Goal: Information Seeking & Learning: Understand process/instructions

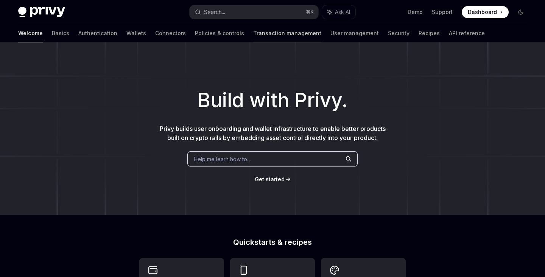
click at [253, 35] on link "Transaction management" at bounding box center [287, 33] width 68 height 18
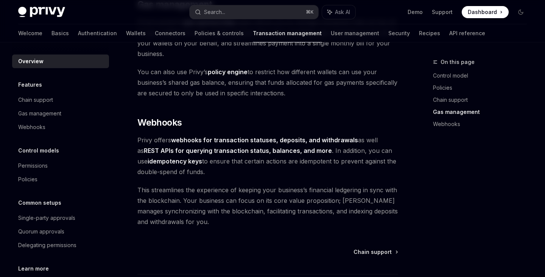
scroll to position [715, 0]
click at [51, 35] on link "Basics" at bounding box center [59, 33] width 17 height 18
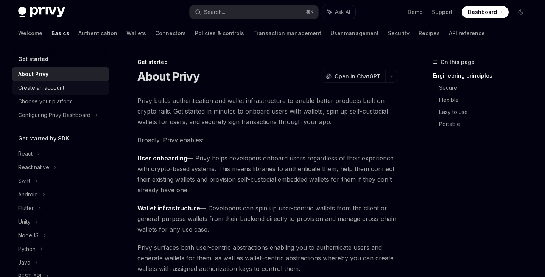
click at [75, 85] on div "Create an account" at bounding box center [61, 87] width 86 height 9
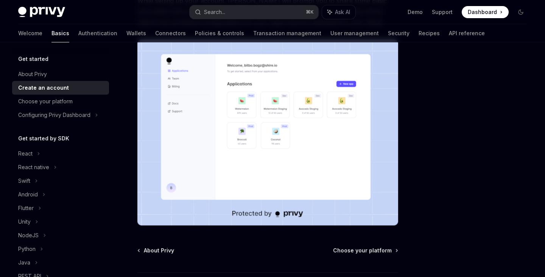
scroll to position [128, 0]
click at [87, 100] on div "Choose your platform" at bounding box center [61, 101] width 86 height 9
type textarea "*"
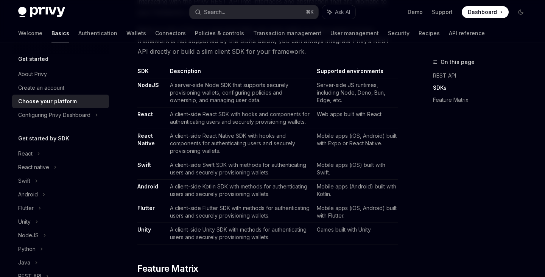
scroll to position [455, 0]
